Goal: Check status: Check status

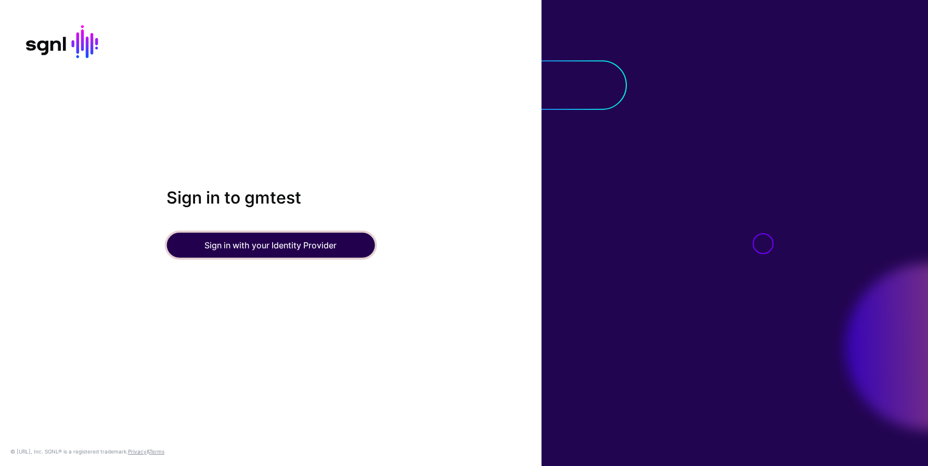
click at [274, 243] on button "Sign in with your Identity Provider" at bounding box center [270, 245] width 208 height 25
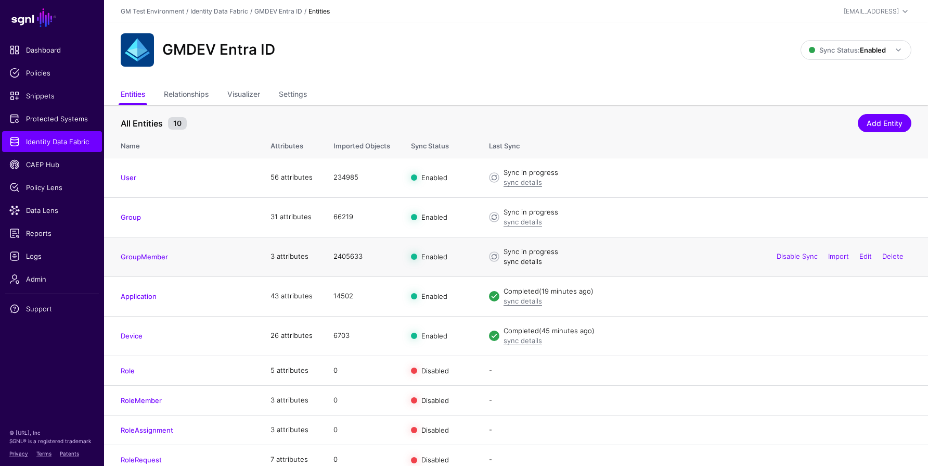
click at [518, 262] on link "sync details" at bounding box center [523, 261] width 38 height 8
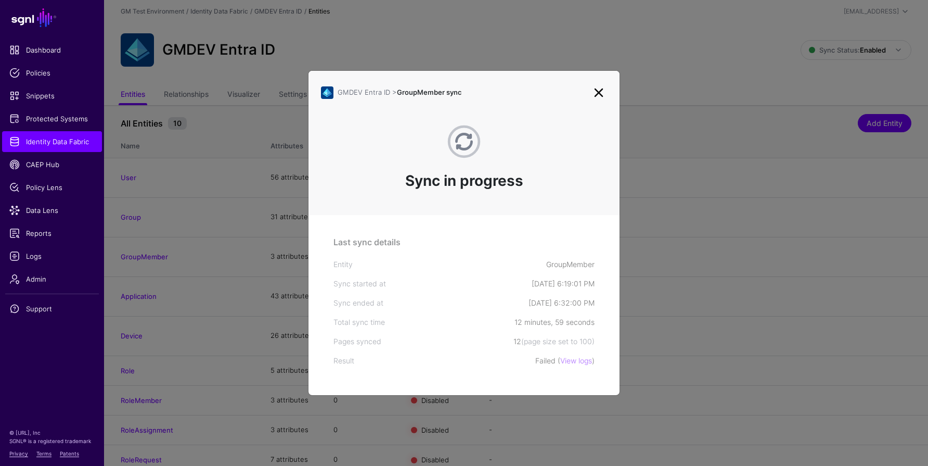
click at [600, 92] on link at bounding box center [598, 92] width 17 height 17
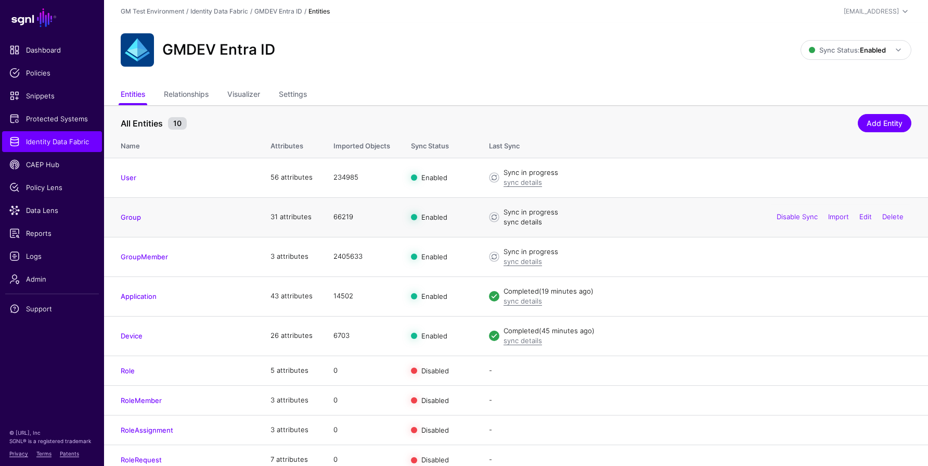
click at [521, 224] on link "sync details" at bounding box center [523, 221] width 38 height 8
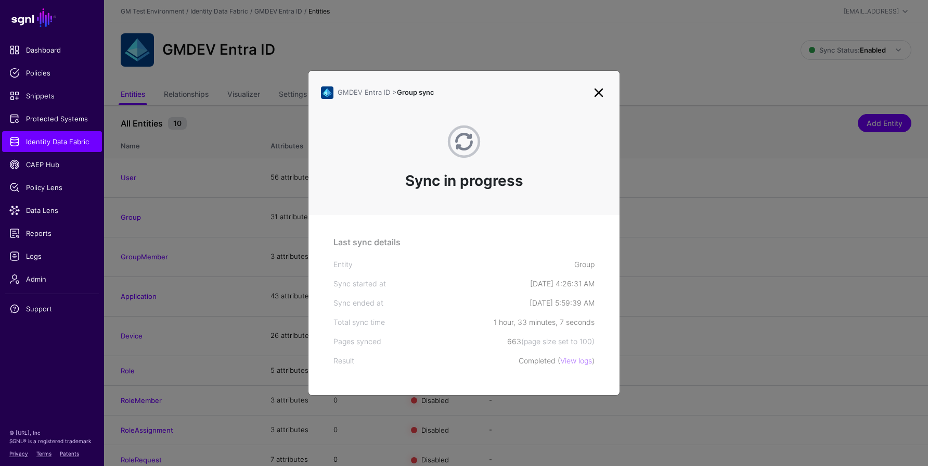
click at [600, 91] on link at bounding box center [598, 92] width 17 height 17
